Goal: Task Accomplishment & Management: Complete application form

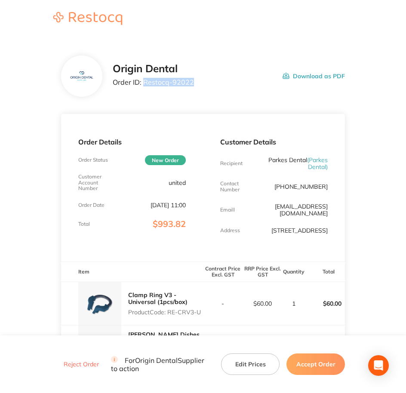
drag, startPoint x: 199, startPoint y: 81, endPoint x: 145, endPoint y: 84, distance: 54.3
click at [145, 84] on div "Origin Dental Order ID: Restocq- 92022 Download as PDF" at bounding box center [229, 76] width 233 height 27
copy p "Restocq- 92022"
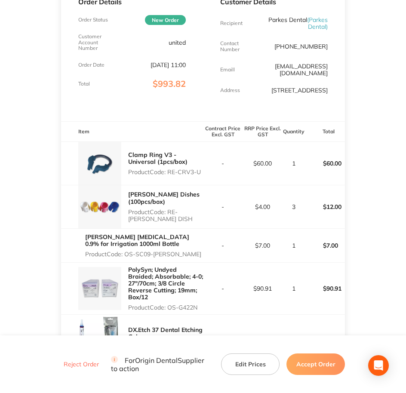
scroll to position [161, 0]
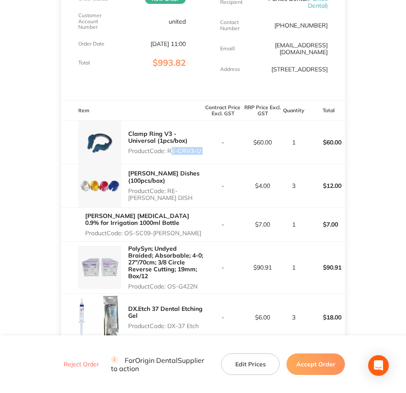
drag, startPoint x: 170, startPoint y: 149, endPoint x: 208, endPoint y: 149, distance: 37.5
click at [208, 149] on tr "Clamp Ring V3 - Universal (1pcs/box) Product Code: RE-CRV3-U - $60.00 1 $60.00" at bounding box center [203, 142] width 285 height 43
copy p "RE-CRV3-U"
drag, startPoint x: 170, startPoint y: 189, endPoint x: 195, endPoint y: 195, distance: 26.1
click at [195, 195] on p "Product Code: RE-[PERSON_NAME] DISH" at bounding box center [165, 195] width 75 height 14
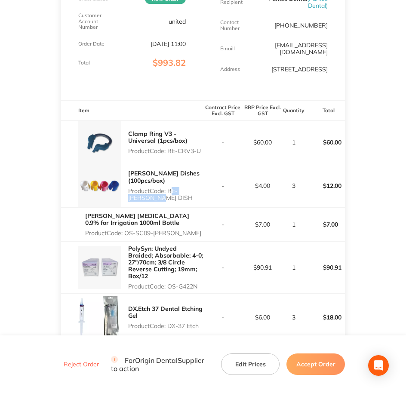
copy p "RE-[PERSON_NAME] DISH"
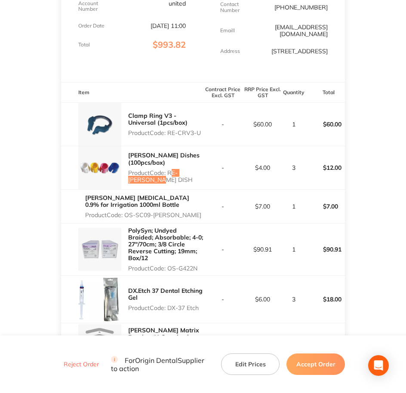
scroll to position [215, 0]
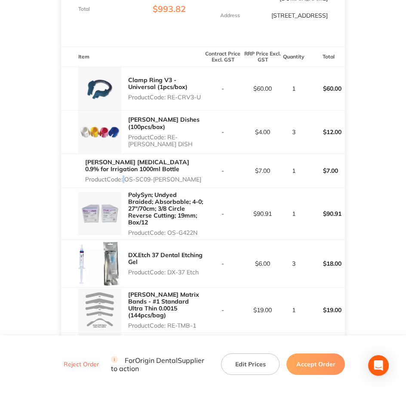
click at [125, 177] on p "Product Code: OS-SC09-[PERSON_NAME]" at bounding box center [144, 179] width 118 height 7
click at [129, 177] on p "Product Code: OS-SC09-[PERSON_NAME]" at bounding box center [144, 179] width 118 height 7
drag, startPoint x: 127, startPoint y: 177, endPoint x: 177, endPoint y: 175, distance: 49.6
click at [177, 176] on p "Product Code: OS-SC09-[PERSON_NAME]" at bounding box center [144, 179] width 118 height 7
copy p "OS-SC09-[PERSON_NAME]"
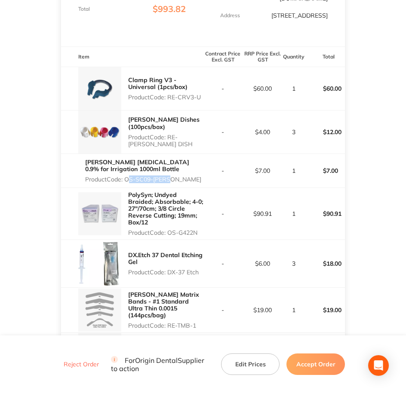
drag, startPoint x: 170, startPoint y: 234, endPoint x: 198, endPoint y: 231, distance: 29.0
click at [198, 231] on p "Product Code: OS-G422N" at bounding box center [165, 232] width 75 height 7
copy p "OS-G422N"
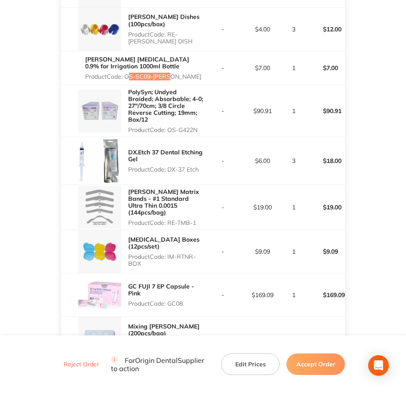
scroll to position [323, 0]
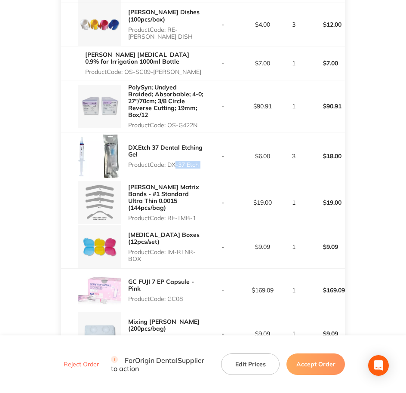
drag, startPoint x: 187, startPoint y: 166, endPoint x: 215, endPoint y: 166, distance: 28.4
click at [215, 166] on tr "DX.Etch 37 Dental Etching Gel Product Code: DX-37 Etch - $6.00 3 $18.00" at bounding box center [203, 156] width 285 height 47
drag, startPoint x: 215, startPoint y: 166, endPoint x: 203, endPoint y: 163, distance: 12.9
click at [203, 163] on p "Product Code: DX-37 Etch" at bounding box center [165, 164] width 75 height 7
copy p "DX-37 Etch"
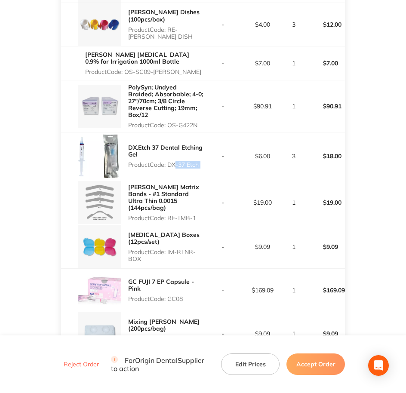
drag, startPoint x: 170, startPoint y: 213, endPoint x: 198, endPoint y: 210, distance: 27.7
click at [198, 215] on p "Product Code: RE-TMB-1" at bounding box center [165, 218] width 75 height 7
copy p "RE-TMB-1"
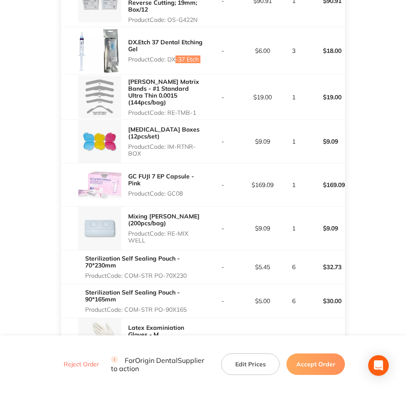
scroll to position [430, 0]
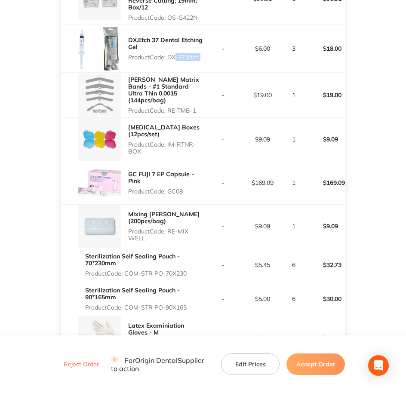
drag, startPoint x: 168, startPoint y: 143, endPoint x: 202, endPoint y: 147, distance: 34.3
click at [202, 147] on p "Product Code: IM-RTNR-BOX" at bounding box center [165, 148] width 75 height 14
copy p "IM-RTNR-BOX"
drag, startPoint x: 169, startPoint y: 192, endPoint x: 191, endPoint y: 195, distance: 22.6
click at [191, 195] on div "GC FUJI 7 EP Capsule - Pink Product Code: GC08" at bounding box center [165, 182] width 75 height 31
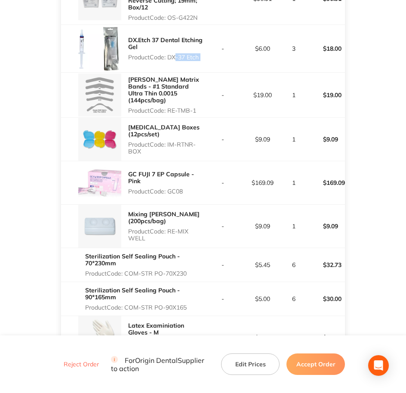
copy p "GC08"
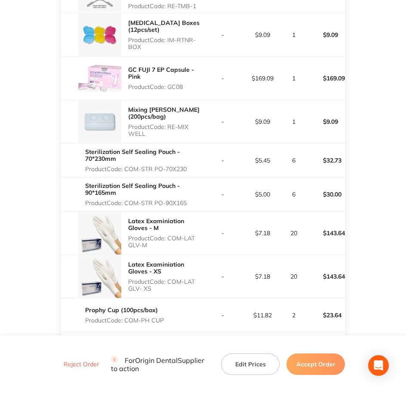
scroll to position [538, 0]
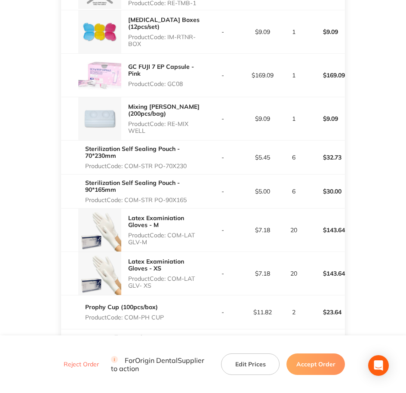
drag, startPoint x: 170, startPoint y: 121, endPoint x: 201, endPoint y: 136, distance: 34.5
click at [201, 136] on div "Mixing [PERSON_NAME] (200pcs/bag) Product Code: RE-MIX WELL" at bounding box center [132, 118] width 142 height 43
copy p "RE-MIX WELL"
drag, startPoint x: 127, startPoint y: 166, endPoint x: 195, endPoint y: 164, distance: 67.6
click at [195, 164] on p "Product Code: COM-STR PO-70X230" at bounding box center [144, 166] width 118 height 7
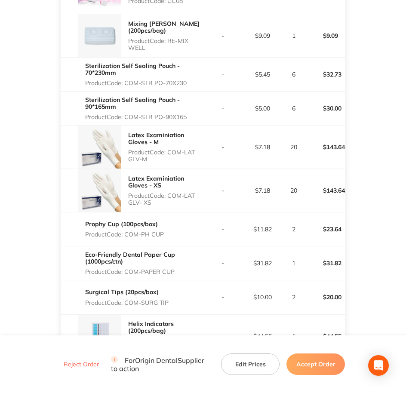
scroll to position [646, 0]
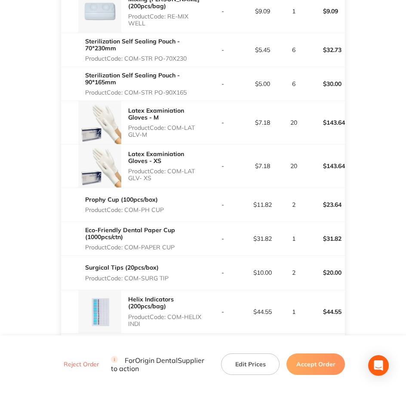
drag, startPoint x: 127, startPoint y: 90, endPoint x: 190, endPoint y: 88, distance: 62.9
click at [190, 89] on p "Product Code: COM-STR PO-90X165" at bounding box center [144, 92] width 118 height 7
drag, startPoint x: 168, startPoint y: 125, endPoint x: 198, endPoint y: 133, distance: 31.1
click at [198, 133] on p "Product Code: COM-LAT GLV-M" at bounding box center [165, 131] width 75 height 14
drag, startPoint x: 170, startPoint y: 170, endPoint x: 203, endPoint y: 181, distance: 34.2
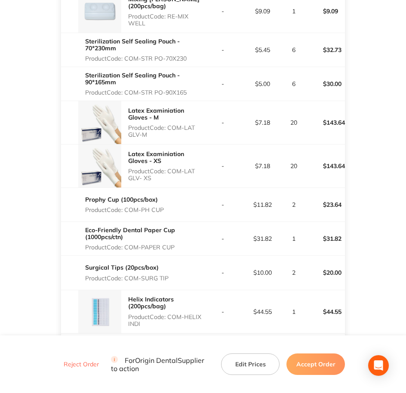
click at [203, 181] on div "Latex Examiniation Gloves - XS Product Code: COM-LAT GLV- XS" at bounding box center [165, 166] width 75 height 38
drag, startPoint x: 127, startPoint y: 209, endPoint x: 167, endPoint y: 209, distance: 40.0
click at [167, 209] on div "Prophy Cup (100pcs/box) Product Code: COM-PH CUP" at bounding box center [132, 205] width 142 height 24
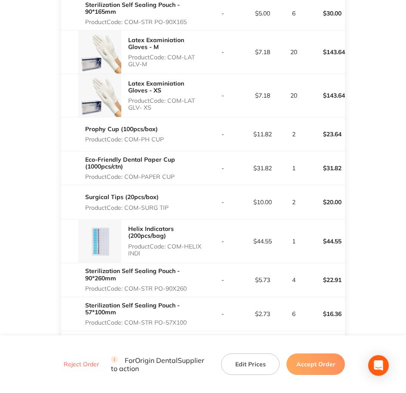
scroll to position [753, 0]
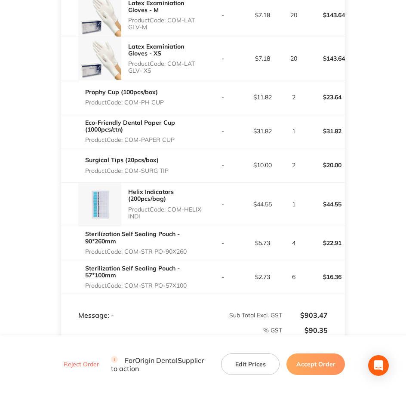
drag, startPoint x: 127, startPoint y: 135, endPoint x: 176, endPoint y: 138, distance: 49.6
click at [176, 138] on p "Product Code: COM-PAPER CUP" at bounding box center [144, 139] width 118 height 7
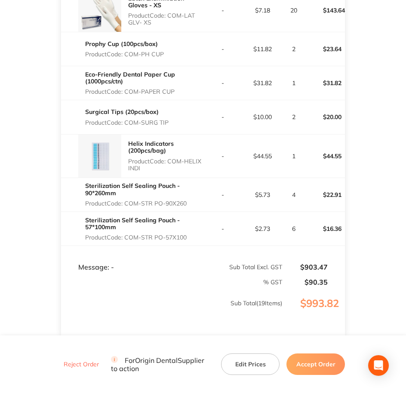
scroll to position [807, 0]
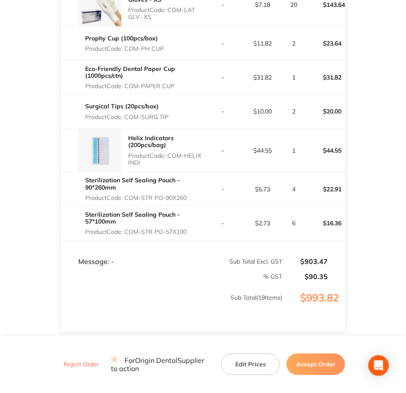
drag, startPoint x: 127, startPoint y: 115, endPoint x: 172, endPoint y: 115, distance: 44.8
click at [172, 115] on div "Surgical Tips (20pcs/box) Product Code: COM-SURG TIP" at bounding box center [132, 111] width 142 height 24
drag, startPoint x: 168, startPoint y: 153, endPoint x: 200, endPoint y: 164, distance: 33.8
click at [200, 164] on div "Helix Indicators (200pcs/bag) Product Code: COM-HELIX INDI" at bounding box center [165, 150] width 75 height 38
drag, startPoint x: 126, startPoint y: 196, endPoint x: 196, endPoint y: 196, distance: 70.6
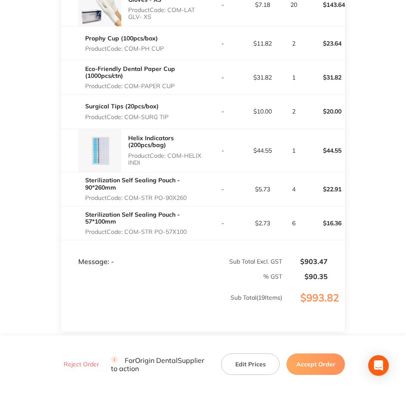
click at [196, 196] on p "Product Code: COM-STR PO-90X260" at bounding box center [144, 198] width 118 height 7
drag, startPoint x: 128, startPoint y: 231, endPoint x: 202, endPoint y: 230, distance: 74.0
click at [202, 230] on p "Product Code: COM-STR PO-57X100" at bounding box center [144, 232] width 118 height 7
drag, startPoint x: 202, startPoint y: 230, endPoint x: 209, endPoint y: 229, distance: 7.4
click at [209, 229] on tr "Sterilization Self Sealing Pouch - 57*100mm Product Code: COM-STR PO-57X100 - $…" at bounding box center [203, 223] width 285 height 34
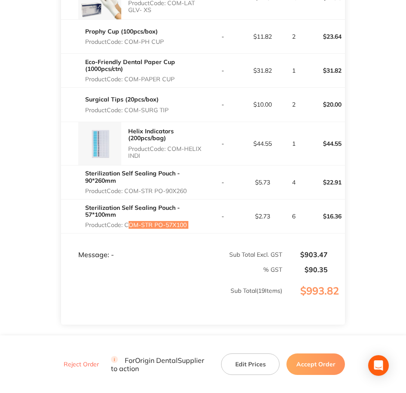
scroll to position [861, 0]
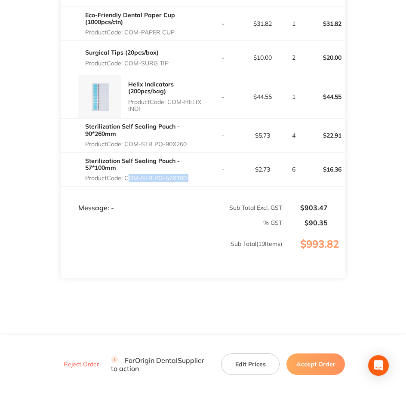
click at [323, 372] on button "Accept Order" at bounding box center [316, 365] width 59 height 22
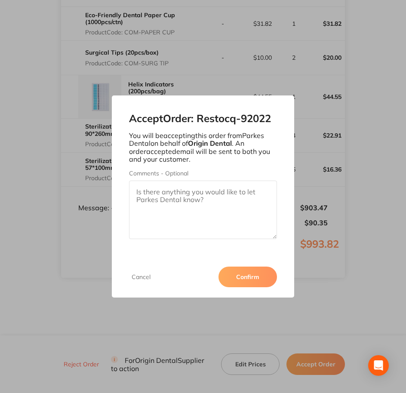
click at [231, 191] on textarea "Comments - Optional" at bounding box center [203, 210] width 149 height 59
paste textarea "SO-00000989"
type textarea "SO-00000989"
click at [261, 281] on button "Confirm" at bounding box center [248, 277] width 59 height 21
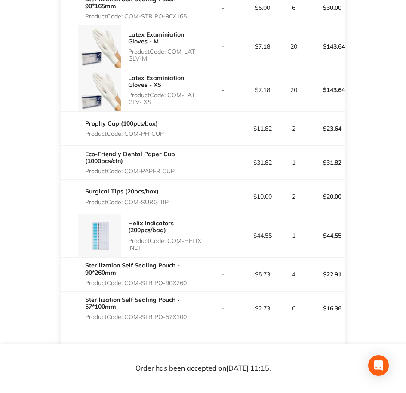
scroll to position [700, 0]
